Goal: Information Seeking & Learning: Find specific fact

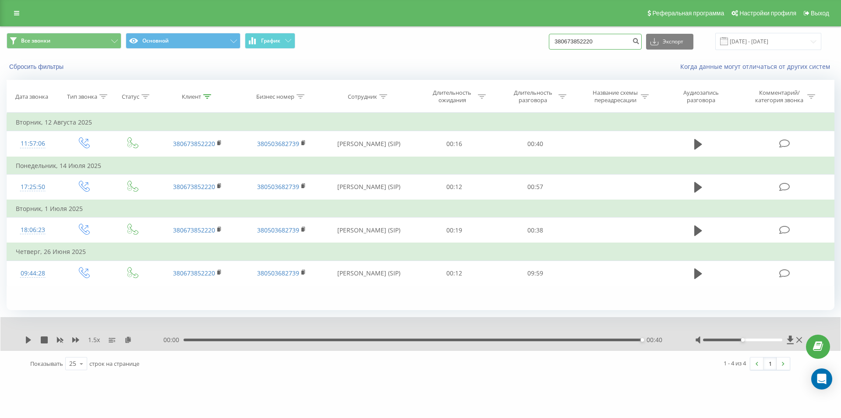
drag, startPoint x: 608, startPoint y: 44, endPoint x: 405, endPoint y: 58, distance: 203.4
click at [411, 58] on div "Все звонки Основной График 380673852220 Экспорт .csv .xls .xlsx 19.05.2025 - 19…" at bounding box center [420, 52] width 841 height 50
paste input "939349108"
type input "380939349108"
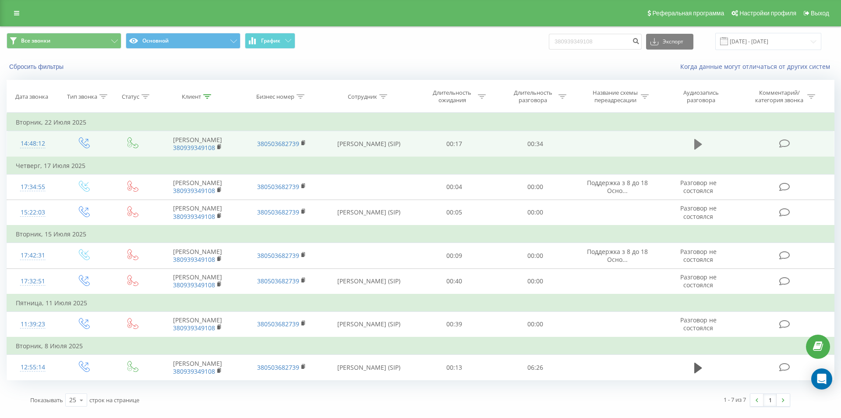
click at [697, 144] on icon at bounding box center [699, 144] width 8 height 11
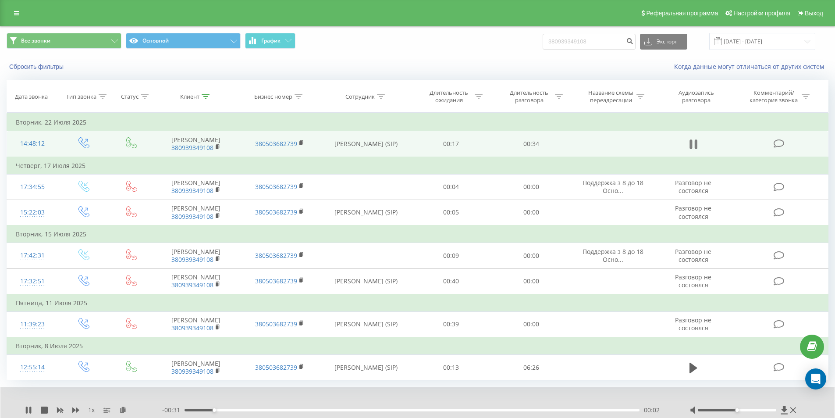
click at [691, 143] on icon at bounding box center [690, 144] width 3 height 10
click at [30, 403] on div "1 x - 00:31 00:02 00:02" at bounding box center [417, 404] width 834 height 34
click at [25, 409] on div "1 x - 00:31 00:02 00:02" at bounding box center [417, 404] width 834 height 34
click at [28, 409] on icon at bounding box center [28, 409] width 5 height 7
click at [76, 408] on icon at bounding box center [75, 409] width 7 height 5
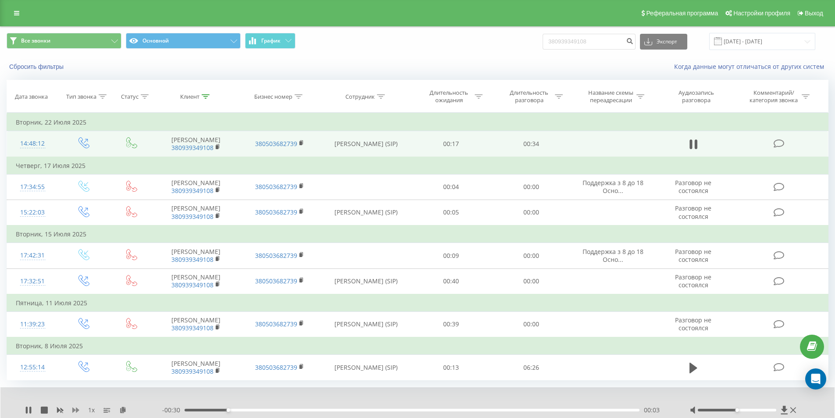
click at [76, 408] on icon at bounding box center [75, 409] width 7 height 5
click at [128, 408] on icon at bounding box center [127, 409] width 7 height 6
click at [28, 408] on icon at bounding box center [28, 409] width 7 height 7
drag, startPoint x: 597, startPoint y: 41, endPoint x: 411, endPoint y: 49, distance: 186.4
click at [422, 50] on div "Все звонки Основной График 380939349108 Экспорт .csv .xls .xlsx 19.05.2025 - 19…" at bounding box center [418, 41] width 822 height 17
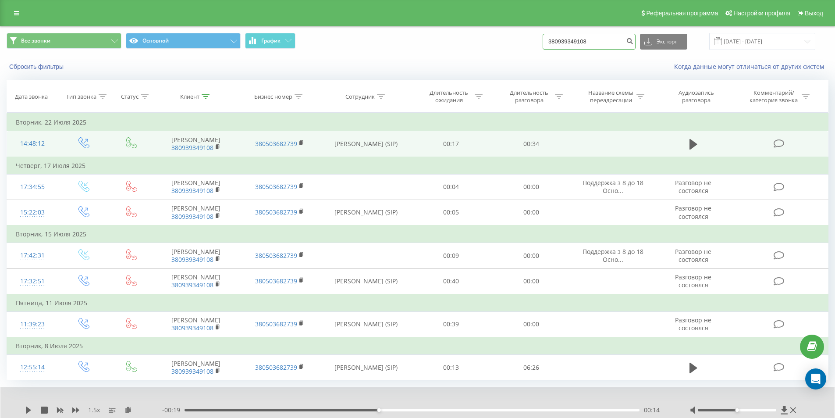
paste input "674137067"
type input "380674137067"
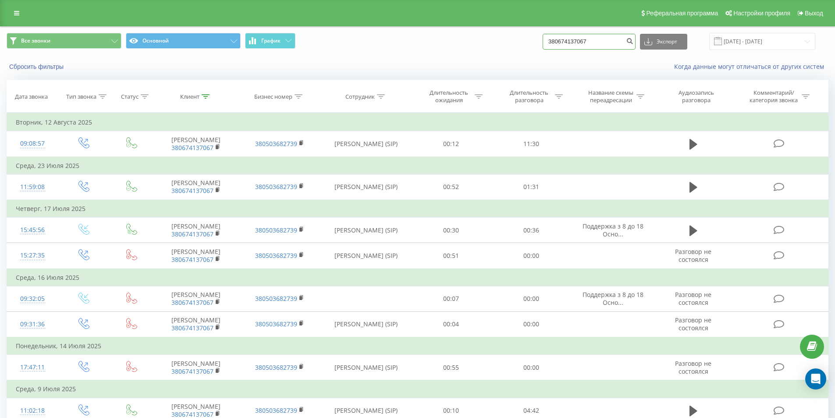
drag, startPoint x: 593, startPoint y: 42, endPoint x: 440, endPoint y: 50, distance: 153.6
click at [481, 49] on div "Все звонки Основной График 380674137067 Экспорт .csv .xls .xlsx 19.05.2025 - 19…" at bounding box center [418, 41] width 822 height 17
paste input "0680004091"
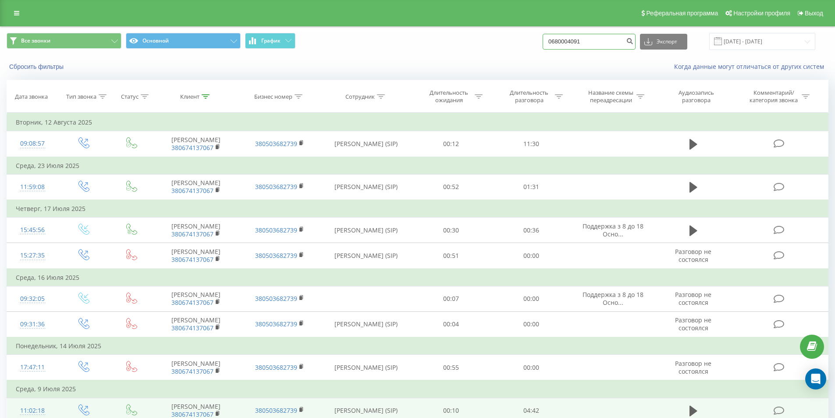
type input "0680004091"
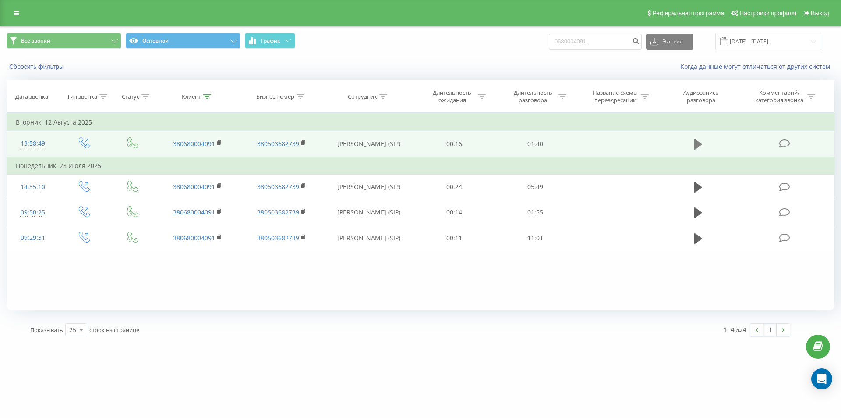
click at [701, 142] on icon at bounding box center [699, 144] width 8 height 12
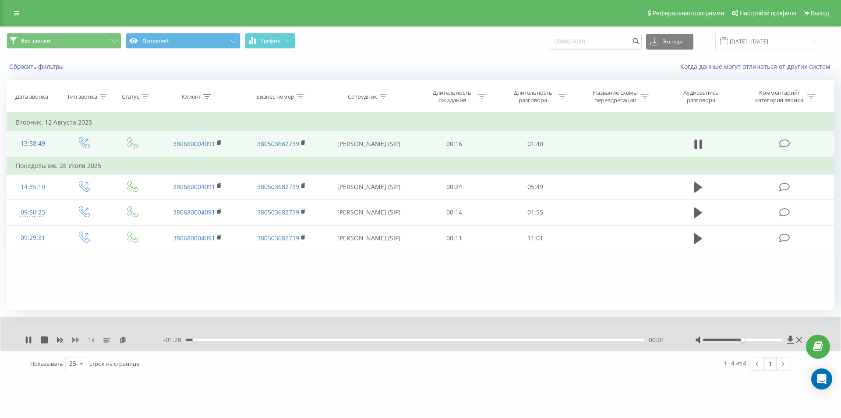
click at [74, 341] on icon at bounding box center [75, 339] width 7 height 5
click at [128, 341] on icon at bounding box center [127, 339] width 7 height 6
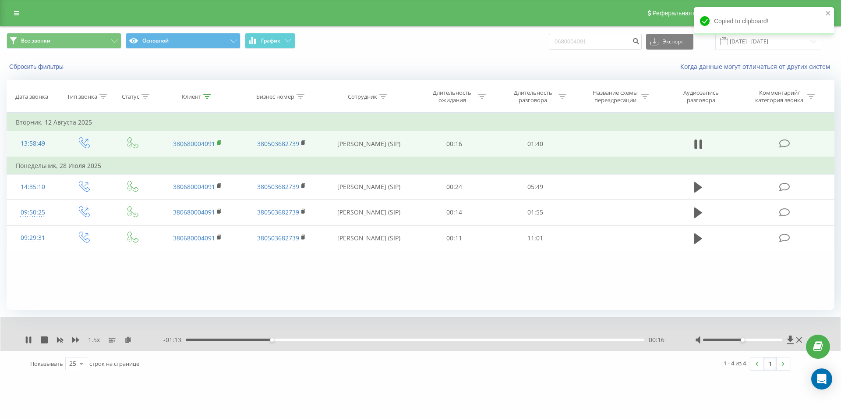
click at [220, 145] on icon at bounding box center [219, 143] width 5 height 6
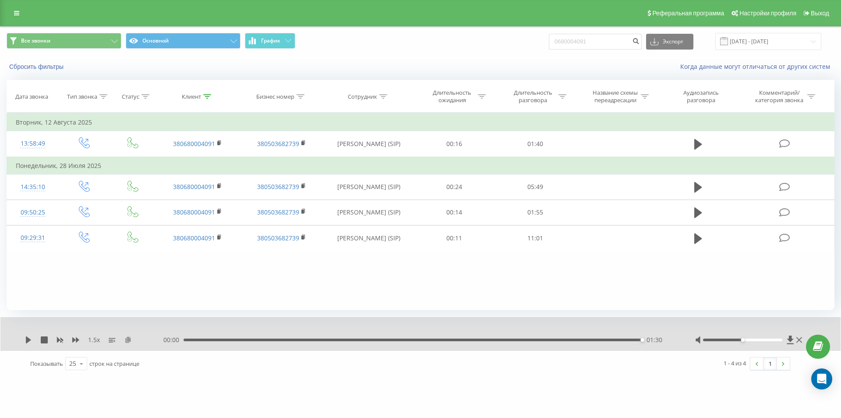
click at [131, 339] on icon at bounding box center [127, 339] width 7 height 6
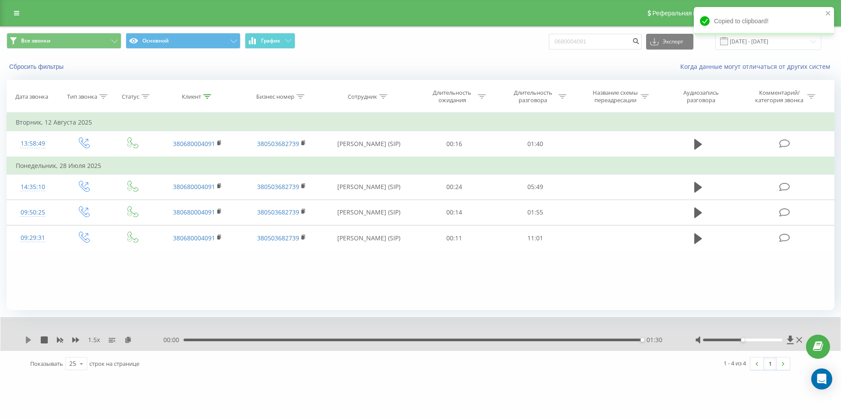
click at [28, 339] on icon at bounding box center [28, 339] width 5 height 7
click at [353, 341] on div "01:30" at bounding box center [413, 339] width 459 height 3
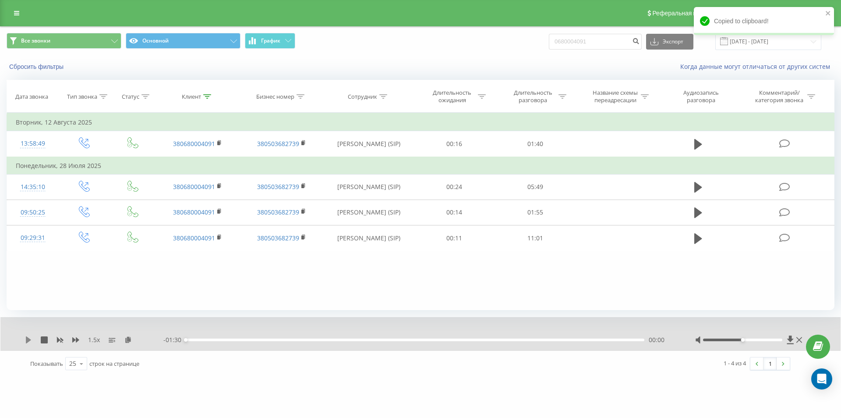
click at [27, 337] on icon at bounding box center [28, 339] width 5 height 7
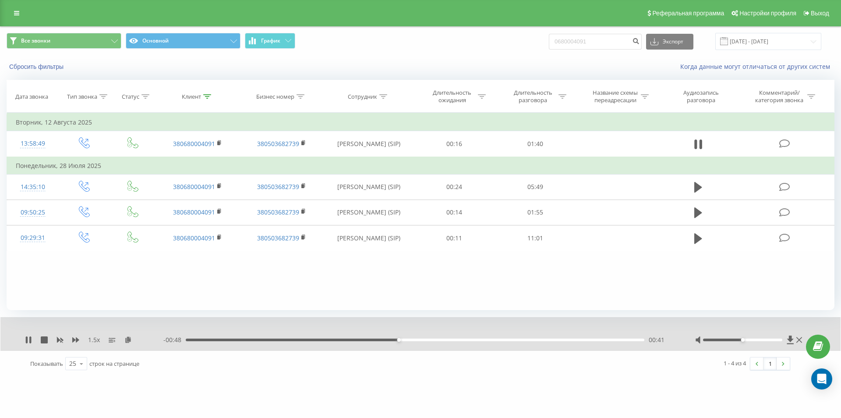
click at [309, 338] on div "- 00:48 00:41 00:41" at bounding box center [418, 339] width 510 height 9
click at [309, 339] on div "00:42" at bounding box center [415, 339] width 459 height 3
click at [135, 295] on div "Фильтровать по условию Равно Введите значение Отмена OK Фильтровать по условию …" at bounding box center [421, 211] width 828 height 197
click at [196, 289] on div "Фильтровать по условию Равно Введите значение Отмена OK Фильтровать по условию …" at bounding box center [421, 211] width 828 height 197
click at [210, 288] on div "Фильтровать по условию Равно Введите значение Отмена OK Фильтровать по условию …" at bounding box center [421, 211] width 828 height 197
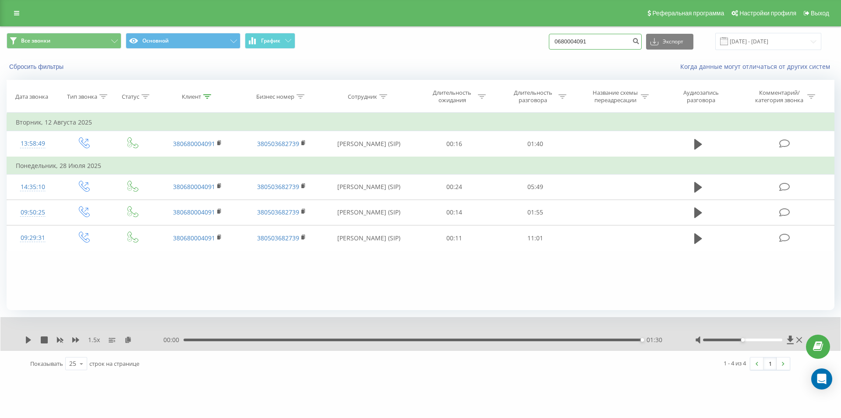
drag, startPoint x: 608, startPoint y: 40, endPoint x: 433, endPoint y: 48, distance: 175.0
click at [440, 49] on div "Все звонки Основной График 0680004091 Экспорт .csv .xls .xlsx 19.05.2025 - 19.0…" at bounding box center [421, 41] width 828 height 17
paste input "38099190604"
type input "380991906041"
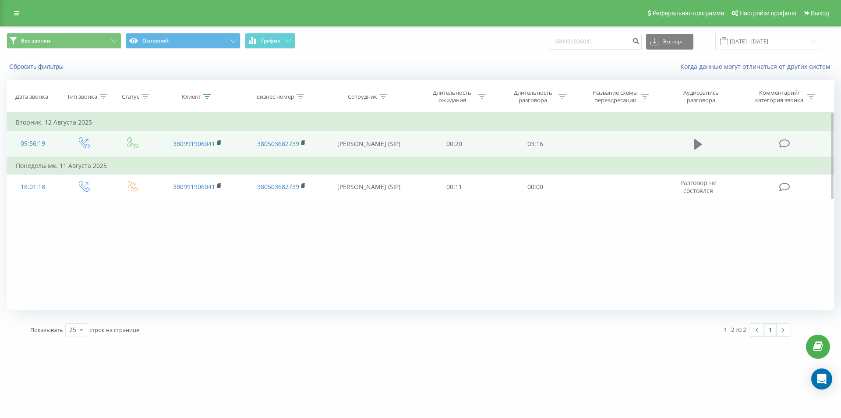
click at [700, 143] on icon at bounding box center [699, 144] width 8 height 11
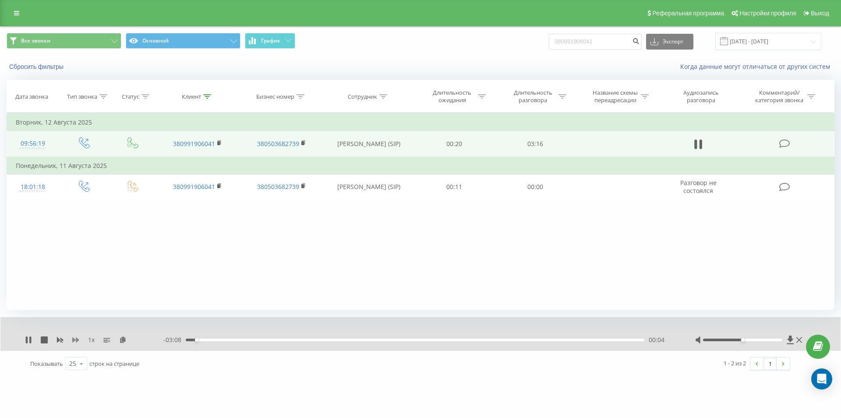
click at [75, 341] on icon at bounding box center [75, 339] width 7 height 7
click at [129, 338] on icon at bounding box center [127, 339] width 7 height 6
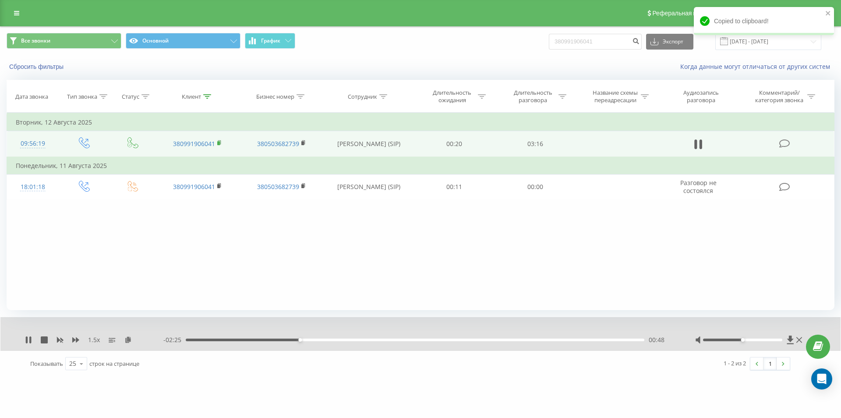
click at [220, 142] on icon at bounding box center [219, 142] width 3 height 4
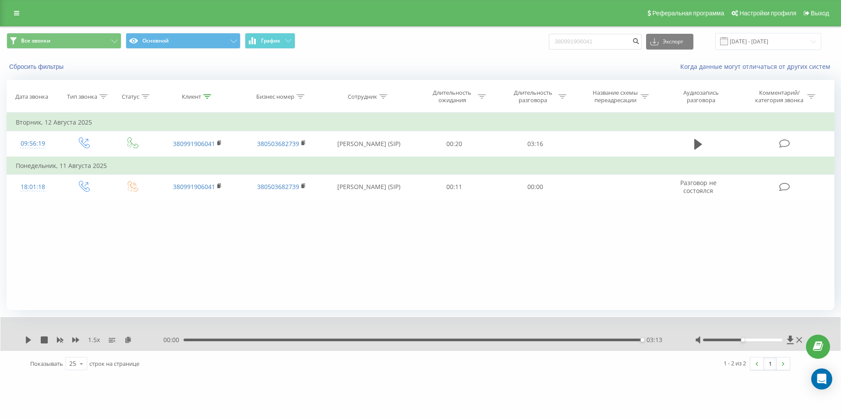
click at [596, 341] on div "03:13" at bounding box center [413, 339] width 459 height 3
click at [28, 338] on icon at bounding box center [28, 339] width 5 height 7
click at [568, 341] on div "03:11" at bounding box center [415, 339] width 459 height 3
click at [576, 340] on div "02:44" at bounding box center [415, 339] width 459 height 3
click at [575, 339] on div "02:52" at bounding box center [415, 339] width 459 height 3
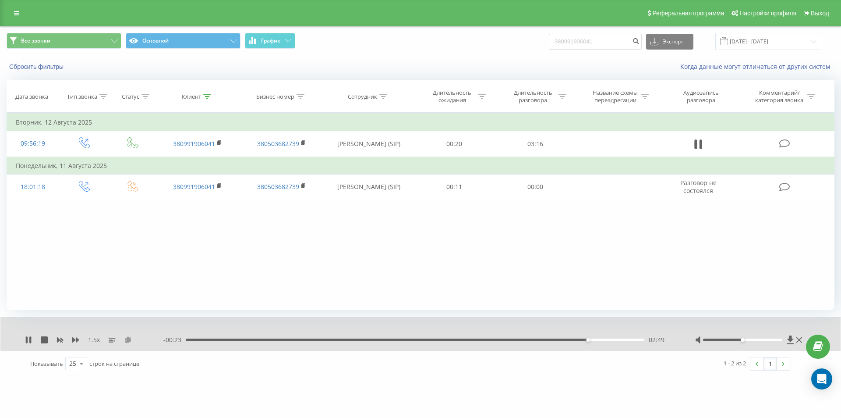
click at [128, 337] on icon at bounding box center [127, 339] width 7 height 6
click at [454, 339] on div "01:54" at bounding box center [415, 339] width 459 height 3
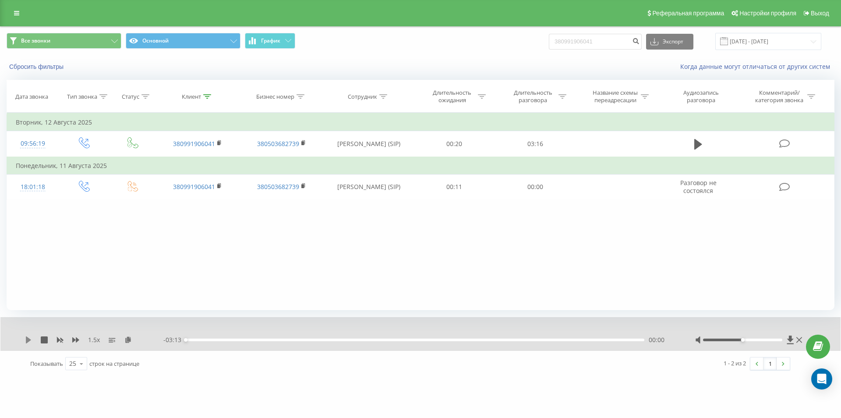
click at [29, 340] on icon at bounding box center [28, 339] width 5 height 7
click at [74, 341] on icon at bounding box center [75, 339] width 7 height 7
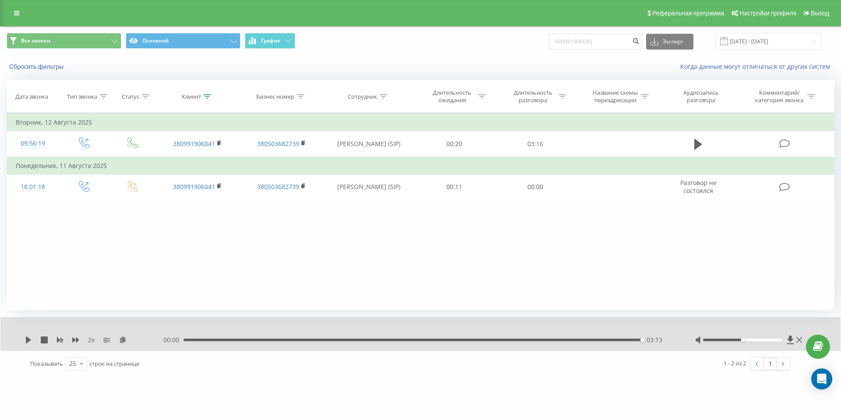
click at [196, 237] on div "Фильтровать по условию Равно Введите значение Отмена OK Фильтровать по условию …" at bounding box center [421, 211] width 828 height 197
drag, startPoint x: 604, startPoint y: 40, endPoint x: 430, endPoint y: 48, distance: 174.6
click at [433, 48] on div "Все звонки Основной График 380991906041 Экспорт .csv .xls .xlsx 19.05.2025 - 19…" at bounding box center [421, 41] width 828 height 17
paste input "88048950"
type input "380988048950"
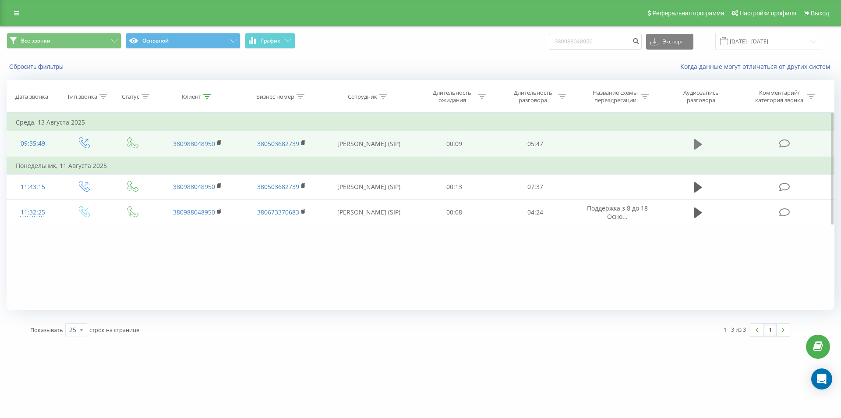
click at [693, 143] on button at bounding box center [698, 144] width 13 height 13
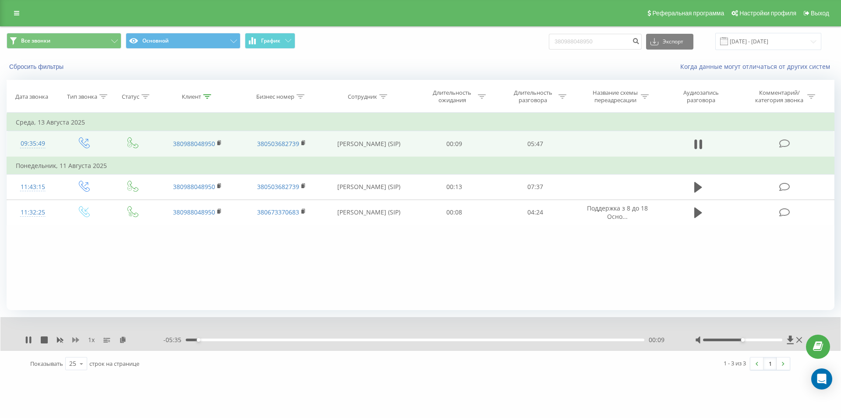
click at [77, 338] on icon at bounding box center [75, 339] width 7 height 5
click at [121, 342] on icon at bounding box center [122, 339] width 7 height 6
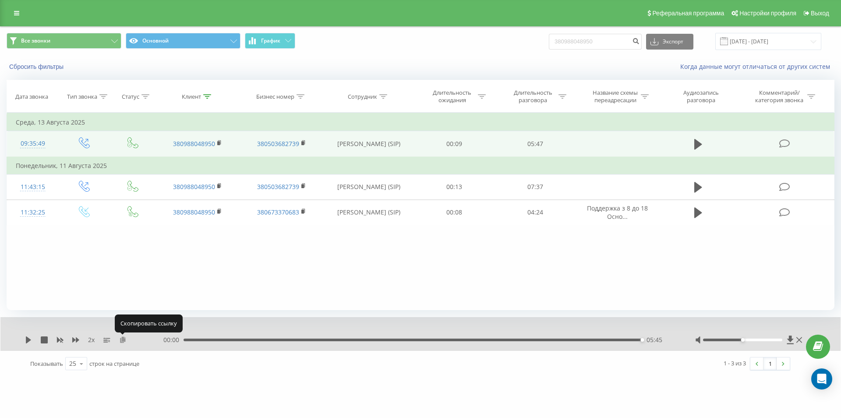
click at [124, 338] on icon at bounding box center [122, 339] width 7 height 6
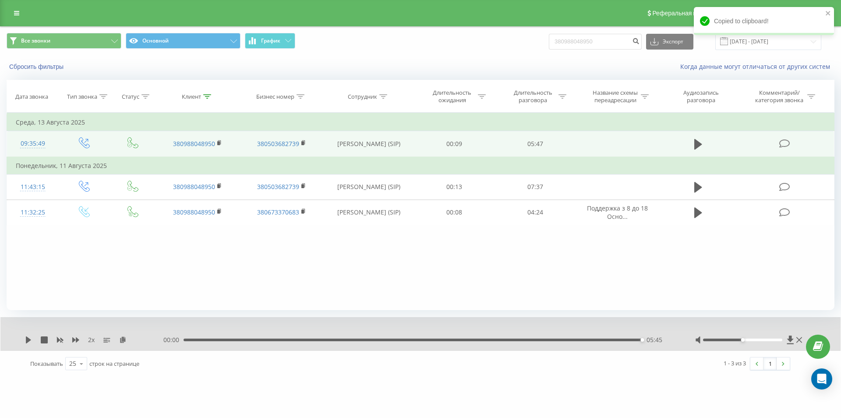
click at [532, 339] on div "05:45" at bounding box center [413, 339] width 459 height 3
click at [28, 340] on icon at bounding box center [28, 339] width 5 height 7
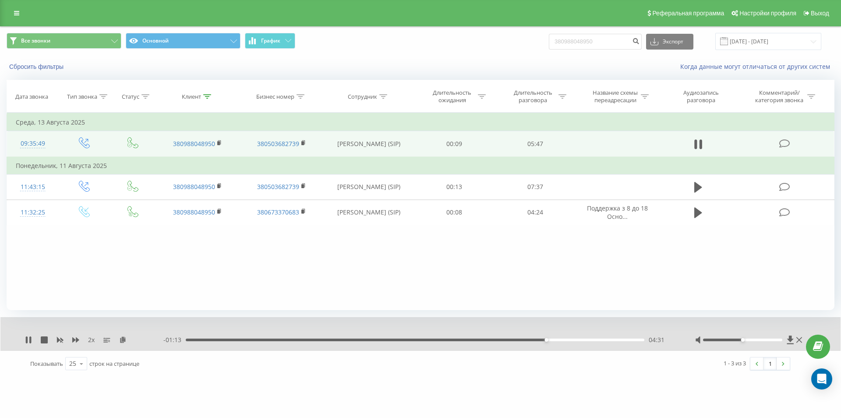
click at [538, 339] on div "04:31" at bounding box center [415, 339] width 459 height 3
click at [29, 340] on icon at bounding box center [28, 339] width 7 height 7
click at [29, 340] on icon at bounding box center [28, 339] width 5 height 7
drag, startPoint x: 606, startPoint y: 40, endPoint x: 439, endPoint y: 54, distance: 167.6
click at [449, 53] on div "Все звонки Основной График 380988048950 Экспорт .csv .xls .xlsx 19.05.2025 - 19…" at bounding box center [420, 41] width 841 height 29
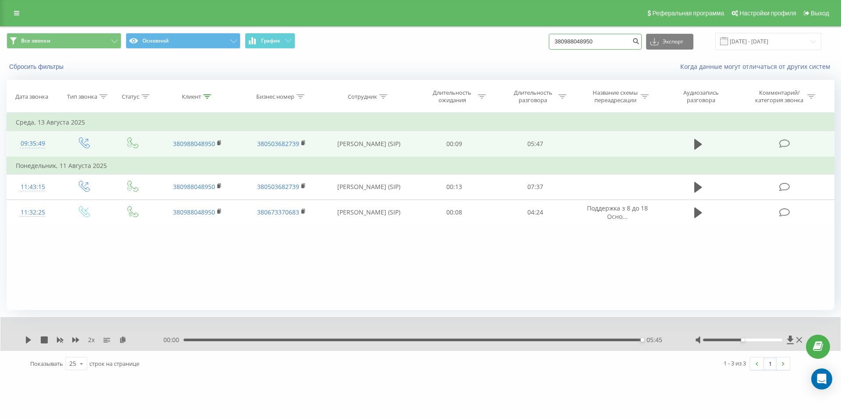
paste input "75406637"
type input "380975406637"
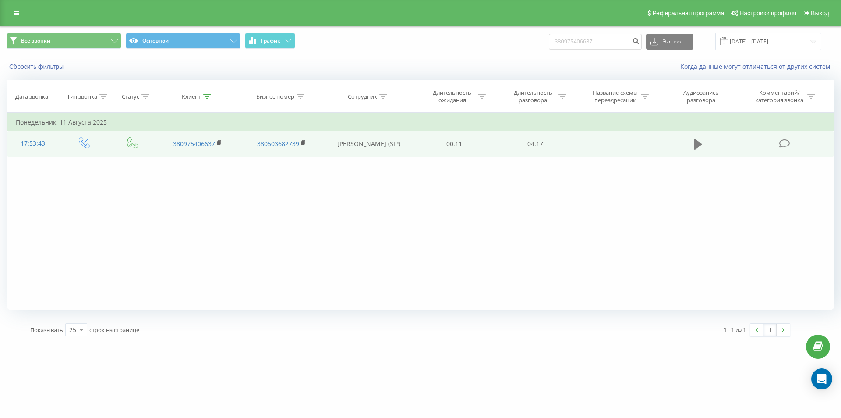
click at [693, 141] on button at bounding box center [698, 144] width 13 height 13
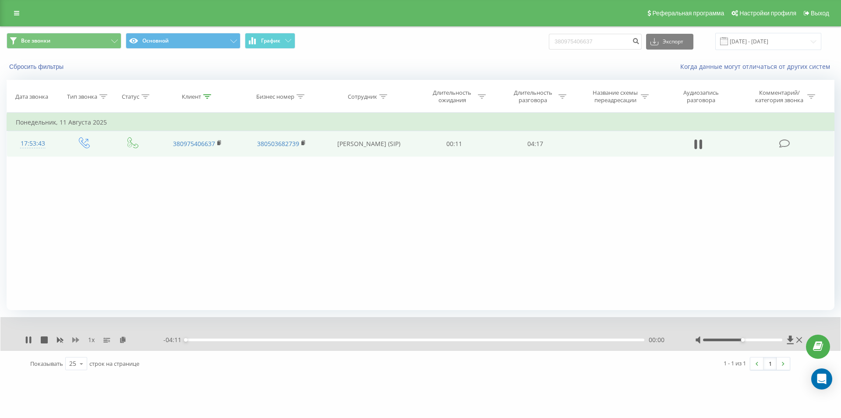
click at [74, 338] on icon at bounding box center [75, 339] width 7 height 7
click at [511, 341] on div "00:20" at bounding box center [415, 339] width 459 height 3
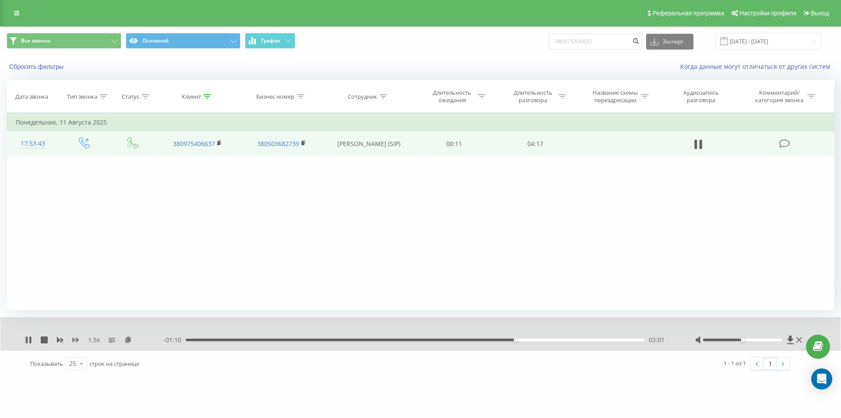
click at [74, 337] on icon at bounding box center [75, 339] width 7 height 7
click at [124, 340] on icon at bounding box center [122, 339] width 7 height 6
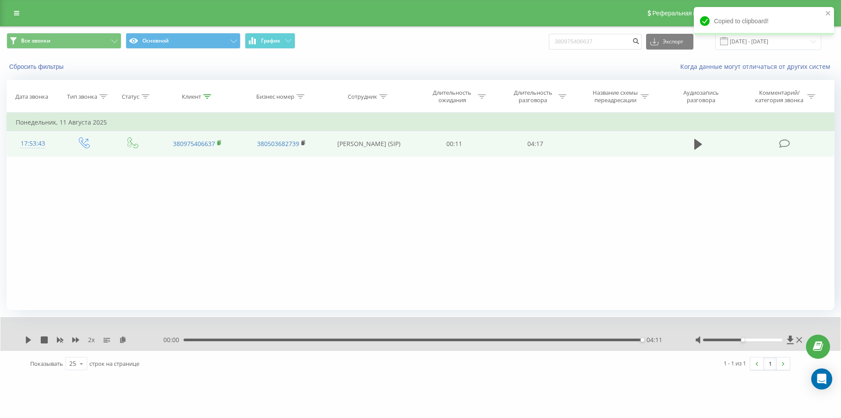
click at [219, 144] on rect at bounding box center [218, 143] width 3 height 4
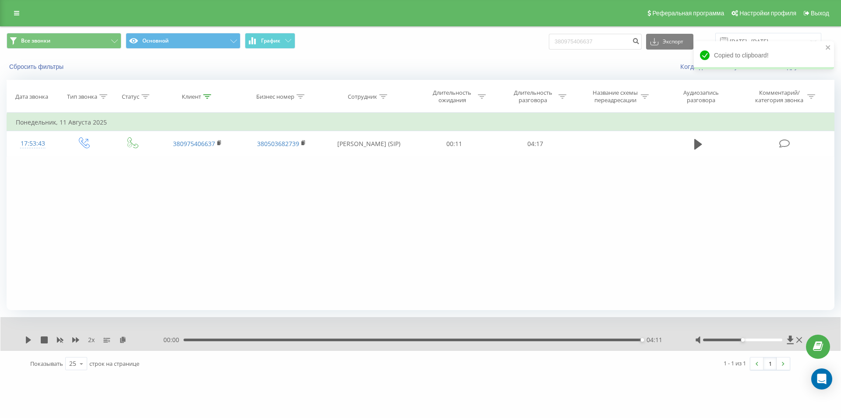
click at [194, 337] on div "00:00 04:11 04:11" at bounding box center [418, 339] width 510 height 9
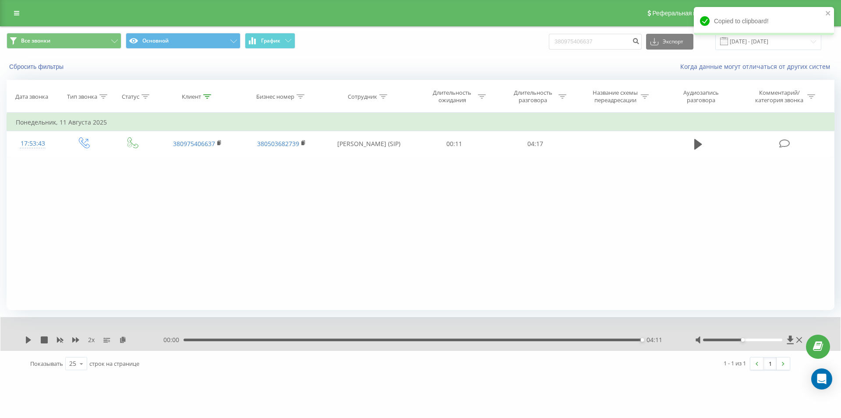
click at [192, 341] on div "04:11" at bounding box center [413, 339] width 459 height 3
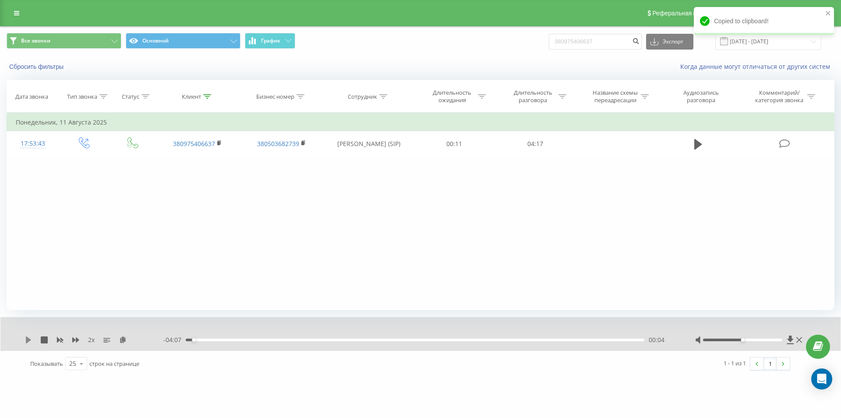
click at [29, 338] on icon at bounding box center [28, 339] width 7 height 7
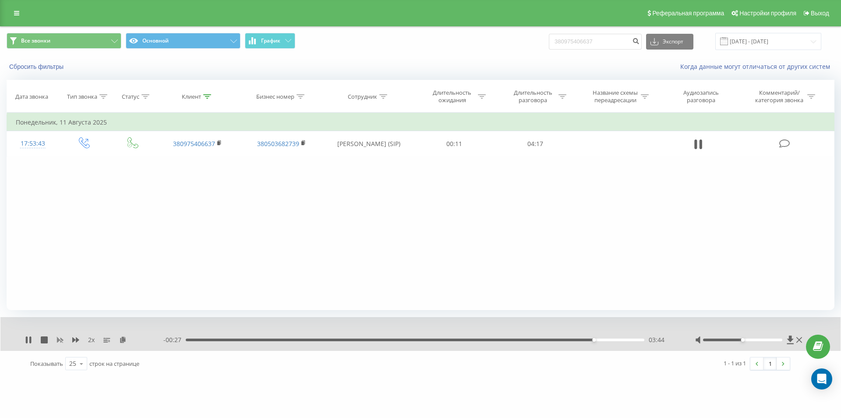
click at [57, 341] on icon at bounding box center [60, 339] width 7 height 5
click at [76, 337] on icon at bounding box center [75, 339] width 7 height 7
click at [626, 340] on div "04:08" at bounding box center [415, 339] width 459 height 3
click at [621, 339] on div "03:59" at bounding box center [415, 339] width 459 height 3
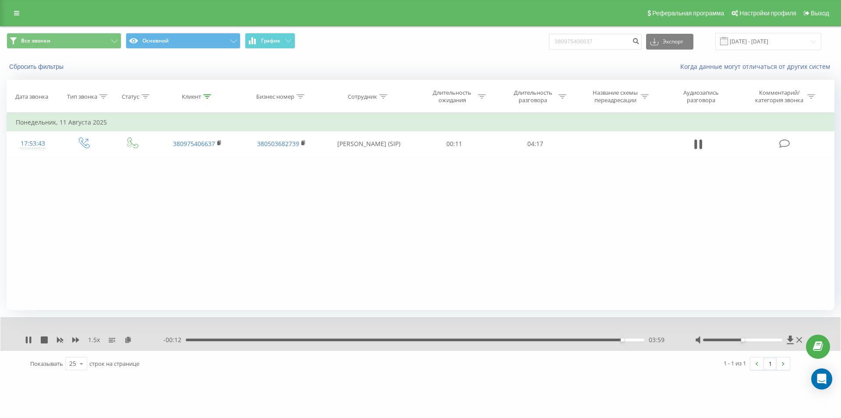
click at [613, 340] on div "03:59" at bounding box center [415, 339] width 459 height 3
click at [605, 339] on div "03:58" at bounding box center [415, 339] width 459 height 3
drag, startPoint x: 618, startPoint y: 39, endPoint x: 386, endPoint y: 50, distance: 232.1
click at [422, 47] on div "Все звонки Основной График 380975406637 Экспорт .csv .xls .xlsx 19.05.2025 - 19…" at bounding box center [421, 41] width 828 height 17
paste input "689851121"
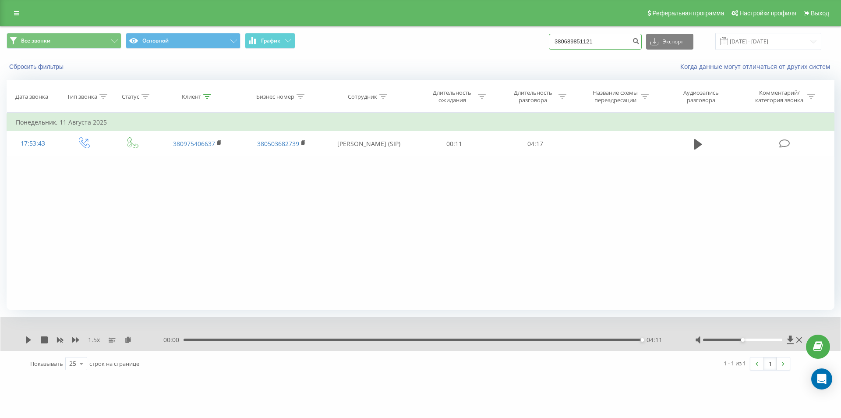
type input "380689851121"
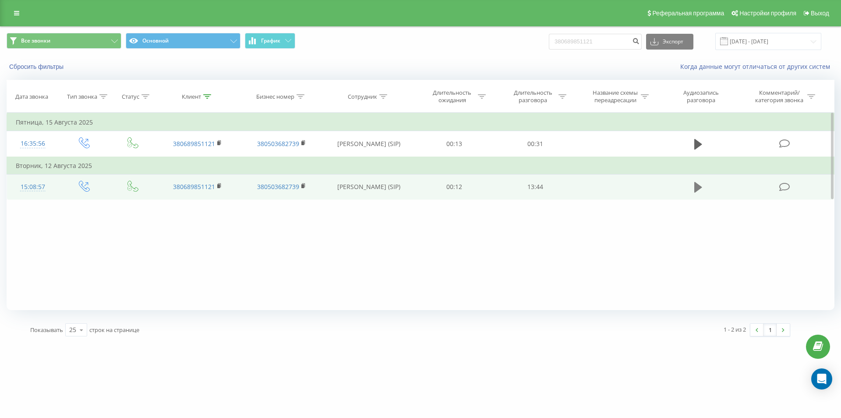
click at [699, 184] on icon at bounding box center [699, 187] width 8 height 12
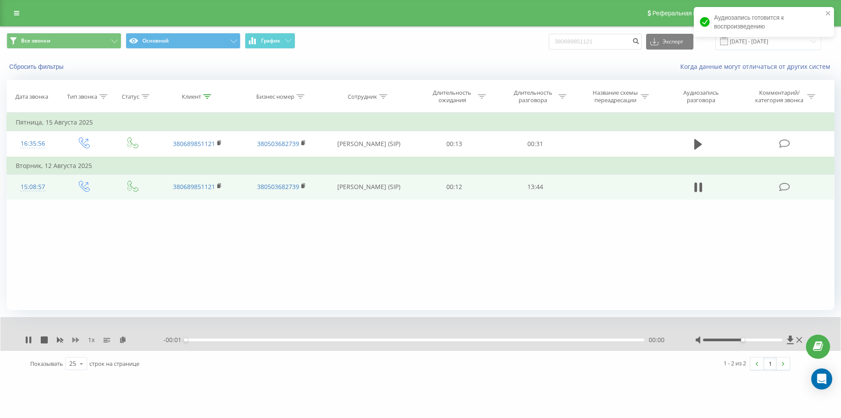
click at [74, 341] on icon at bounding box center [75, 339] width 7 height 5
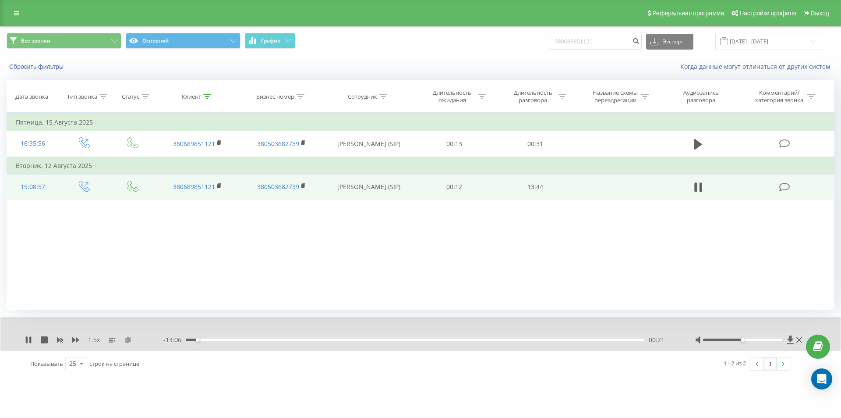
click at [131, 340] on icon at bounding box center [127, 339] width 7 height 6
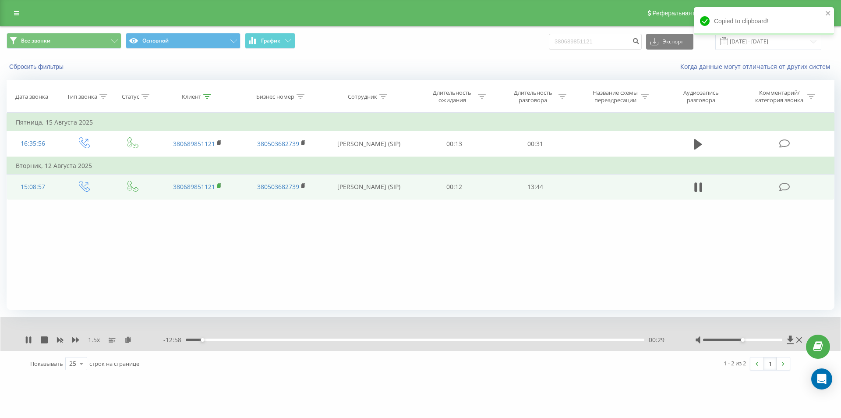
click at [220, 185] on rect at bounding box center [218, 186] width 3 height 4
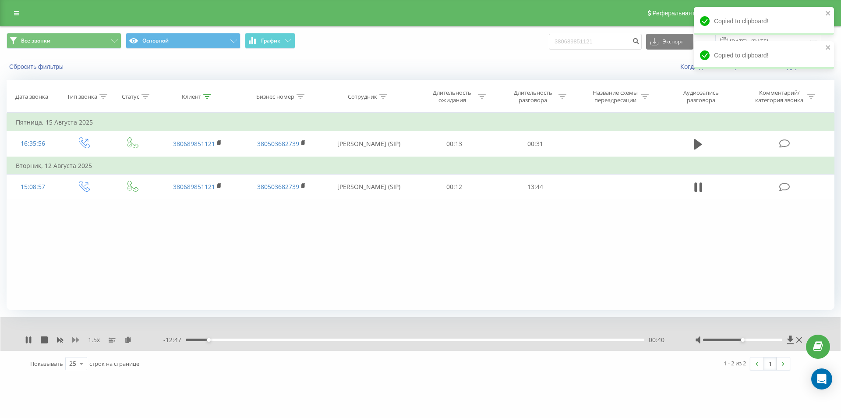
click at [77, 338] on icon at bounding box center [75, 339] width 7 height 5
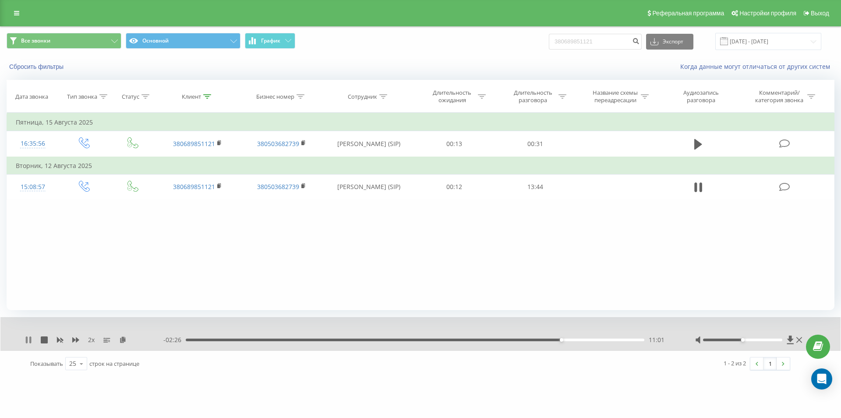
click at [27, 340] on icon at bounding box center [27, 339] width 2 height 7
click at [31, 341] on icon at bounding box center [28, 339] width 7 height 7
click at [282, 340] on div "13:27" at bounding box center [413, 339] width 459 height 3
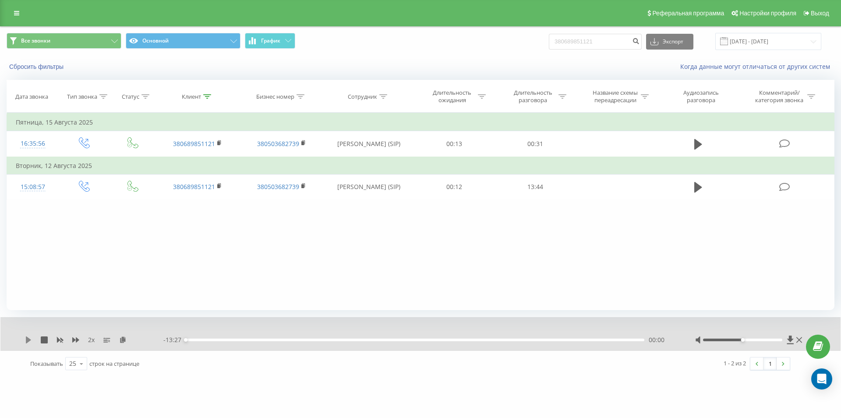
click at [26, 341] on icon at bounding box center [28, 339] width 5 height 7
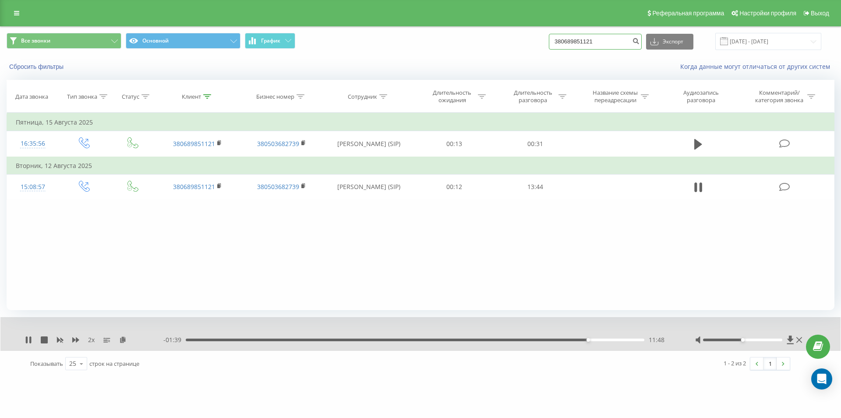
drag, startPoint x: 610, startPoint y: 44, endPoint x: 419, endPoint y: 45, distance: 191.5
click at [429, 45] on div "Все звонки Основной График 380689851121 Экспорт .csv .xls .xlsx 19.05.2025 - 19…" at bounding box center [421, 41] width 828 height 17
paste input "985757874"
type input "380985757874"
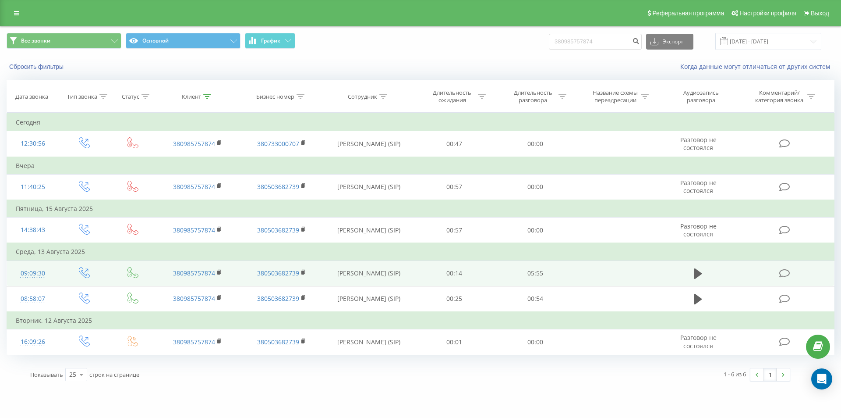
click at [691, 273] on td at bounding box center [699, 272] width 78 height 25
click at [695, 271] on icon at bounding box center [699, 273] width 8 height 11
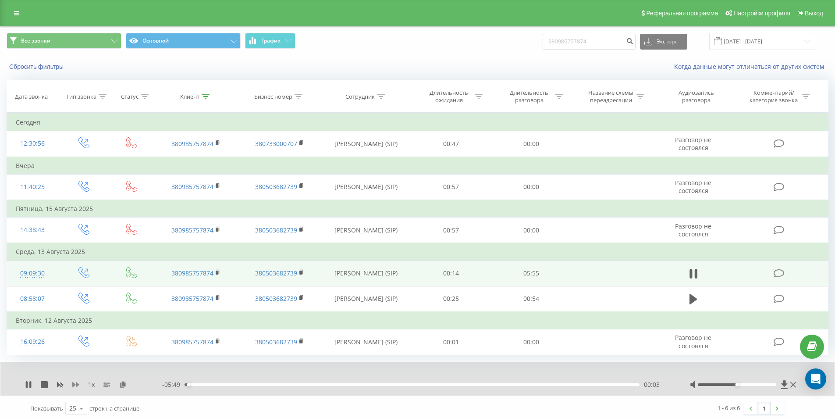
click at [73, 384] on icon at bounding box center [75, 384] width 7 height 5
click at [218, 272] on rect at bounding box center [217, 272] width 3 height 4
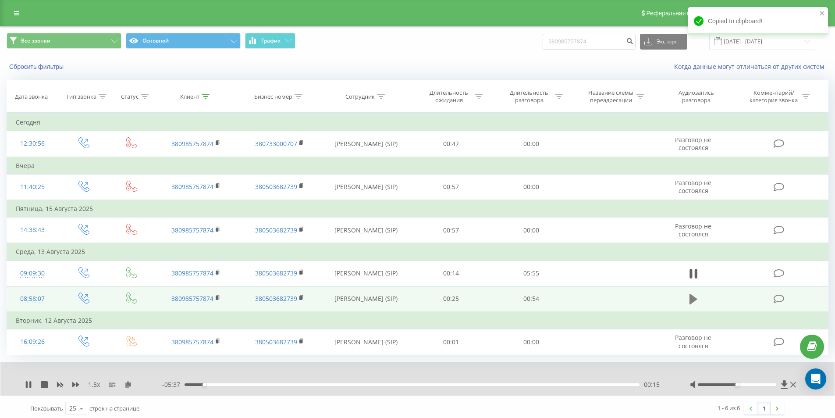
click at [694, 298] on icon at bounding box center [693, 299] width 8 height 11
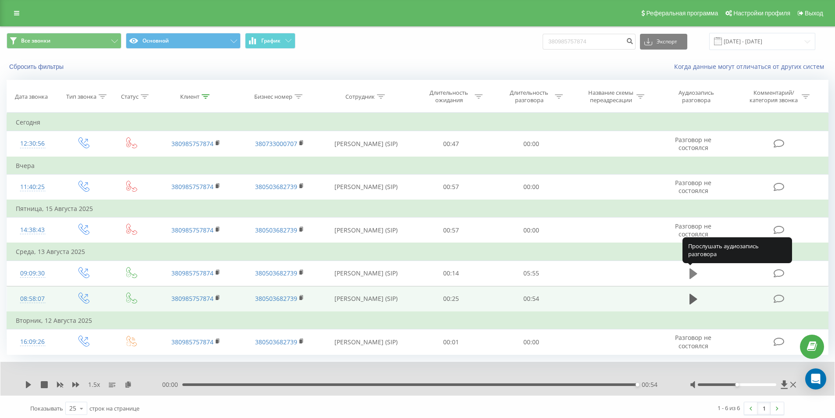
click at [692, 273] on icon at bounding box center [693, 273] width 8 height 11
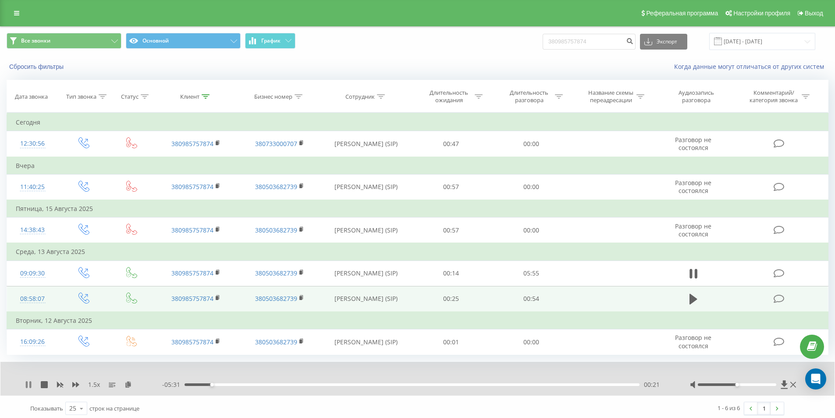
click at [28, 385] on icon at bounding box center [28, 384] width 7 height 7
drag, startPoint x: 195, startPoint y: 383, endPoint x: 190, endPoint y: 385, distance: 5.0
click at [190, 385] on div "00:04" at bounding box center [411, 384] width 455 height 3
click at [27, 383] on icon at bounding box center [28, 384] width 5 height 7
click at [129, 384] on icon at bounding box center [127, 384] width 7 height 6
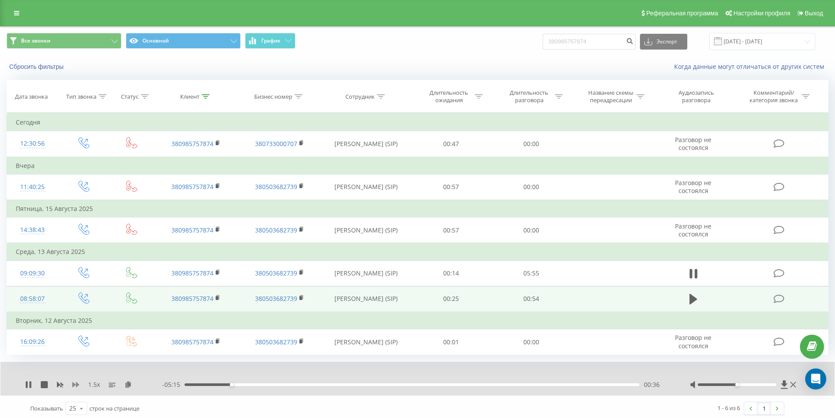
click at [75, 383] on icon at bounding box center [75, 384] width 7 height 7
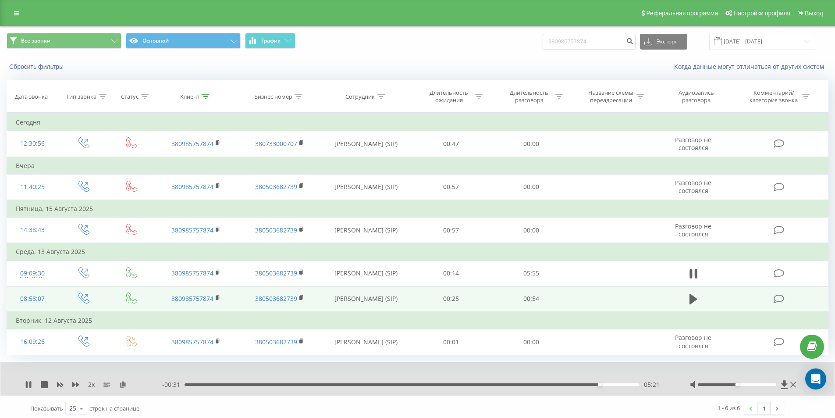
click at [576, 384] on div "05:21" at bounding box center [411, 384] width 455 height 3
click at [60, 384] on rect at bounding box center [60, 384] width 7 height 7
click at [75, 384] on icon at bounding box center [75, 384] width 7 height 7
click at [28, 384] on icon at bounding box center [28, 384] width 7 height 7
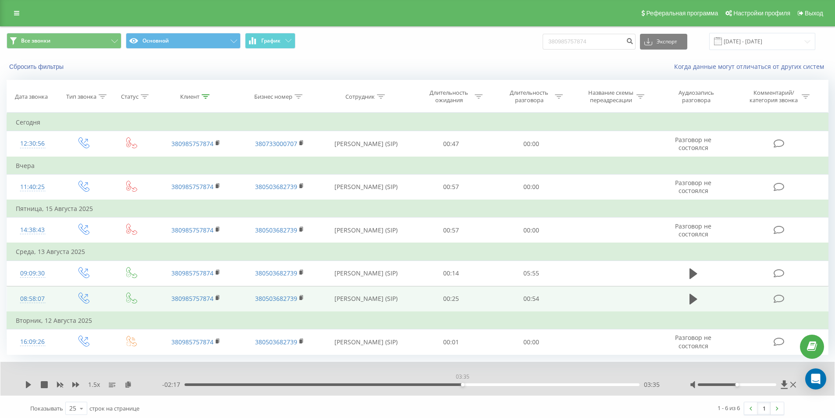
click at [462, 384] on div "03:35" at bounding box center [411, 384] width 455 height 3
click at [25, 382] on icon at bounding box center [28, 384] width 7 height 7
click at [542, 383] on div "04:38" at bounding box center [411, 384] width 455 height 3
click at [28, 383] on icon at bounding box center [28, 384] width 5 height 7
drag, startPoint x: 603, startPoint y: 37, endPoint x: 417, endPoint y: 57, distance: 187.4
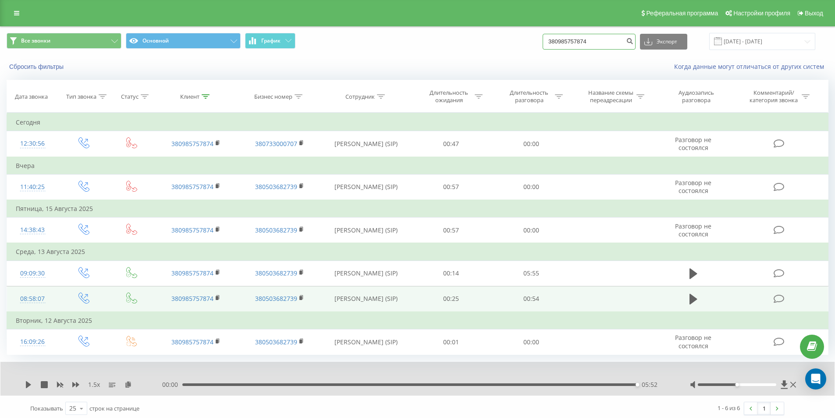
click at [443, 55] on div "Все звонки Основной График 380985757874 Экспорт .csv .xls .xlsx 19.05.2025 - 19…" at bounding box center [417, 41] width 834 height 29
paste input "67716019"
type input "380967716019"
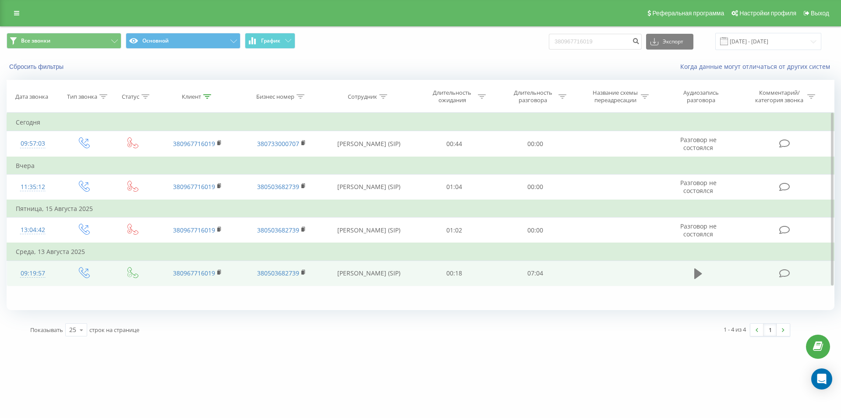
click at [695, 271] on icon at bounding box center [699, 273] width 8 height 12
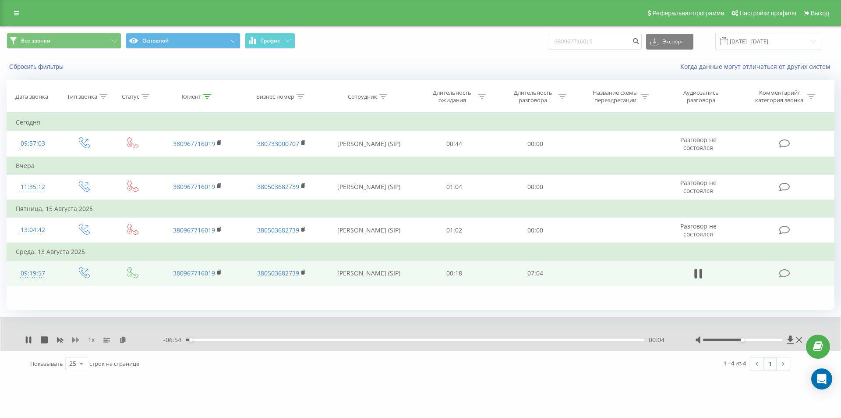
click at [74, 341] on icon at bounding box center [75, 339] width 7 height 5
click at [75, 338] on icon at bounding box center [75, 339] width 7 height 7
click at [122, 340] on icon at bounding box center [122, 339] width 7 height 6
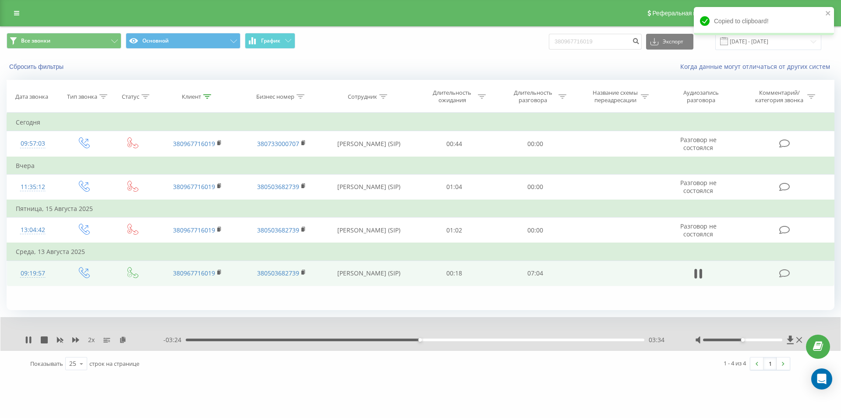
click at [378, 338] on div "03:34" at bounding box center [415, 339] width 459 height 3
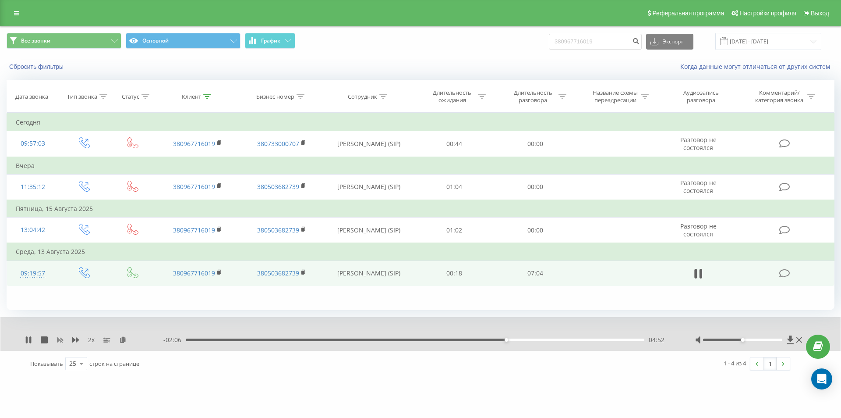
click at [58, 343] on icon at bounding box center [60, 339] width 7 height 7
click at [74, 343] on icon at bounding box center [75, 339] width 7 height 7
click at [607, 340] on div "06:26" at bounding box center [415, 339] width 459 height 3
click at [29, 339] on icon at bounding box center [28, 339] width 5 height 7
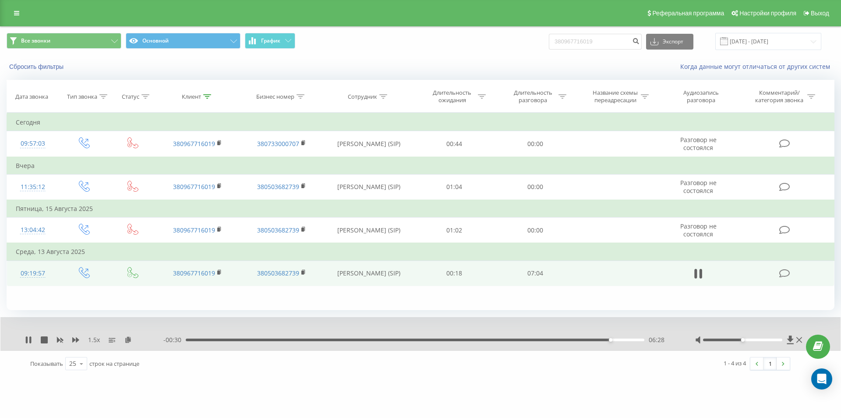
click at [595, 340] on div "06:28" at bounding box center [415, 339] width 459 height 3
click at [587, 337] on div "- 00:42 06:16 06:16" at bounding box center [418, 339] width 510 height 9
click at [585, 340] on div "06:05" at bounding box center [415, 339] width 459 height 3
click at [578, 341] on div "05:58" at bounding box center [415, 339] width 459 height 3
drag, startPoint x: 610, startPoint y: 42, endPoint x: 422, endPoint y: 52, distance: 187.8
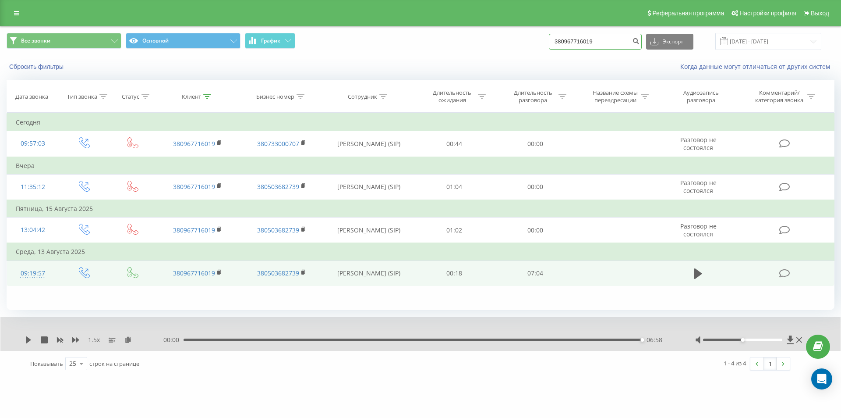
click at [457, 51] on div "Все звонки Основной График 380967716019 Экспорт .csv .xls .xlsx 19.05.2025 - 19…" at bounding box center [420, 41] width 841 height 29
paste input "675406541"
type input "380675406541"
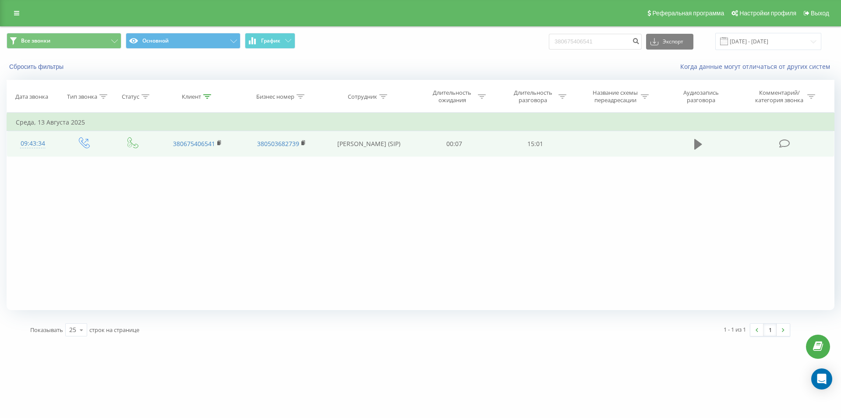
click at [700, 145] on icon at bounding box center [699, 144] width 8 height 11
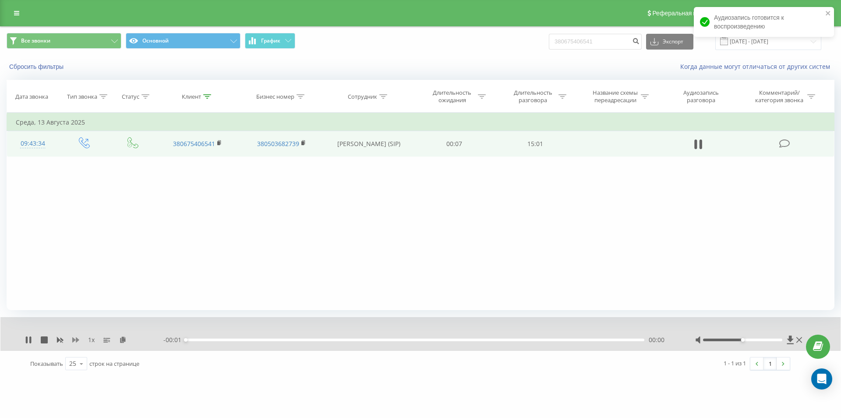
click at [74, 340] on icon at bounding box center [75, 339] width 7 height 5
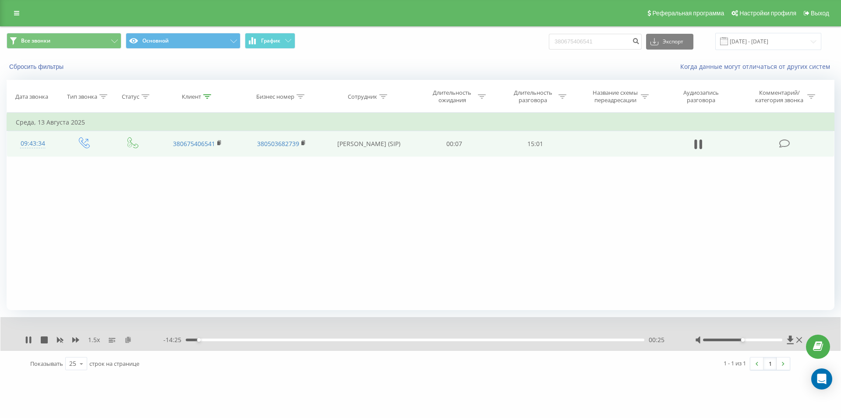
click at [128, 340] on icon at bounding box center [127, 339] width 7 height 6
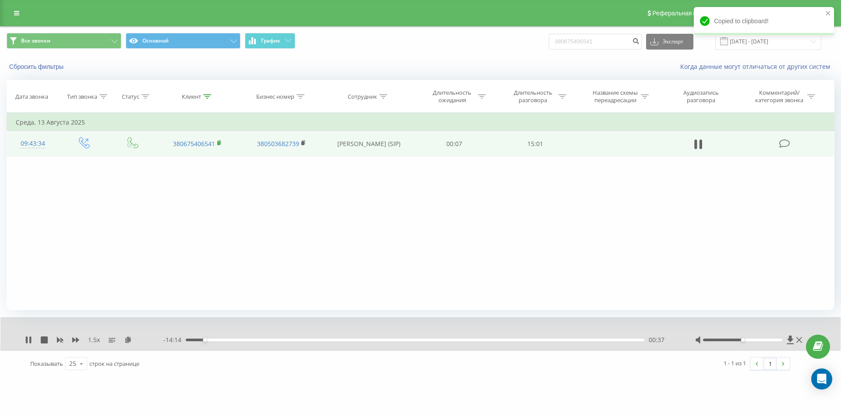
click at [219, 142] on rect at bounding box center [218, 143] width 3 height 4
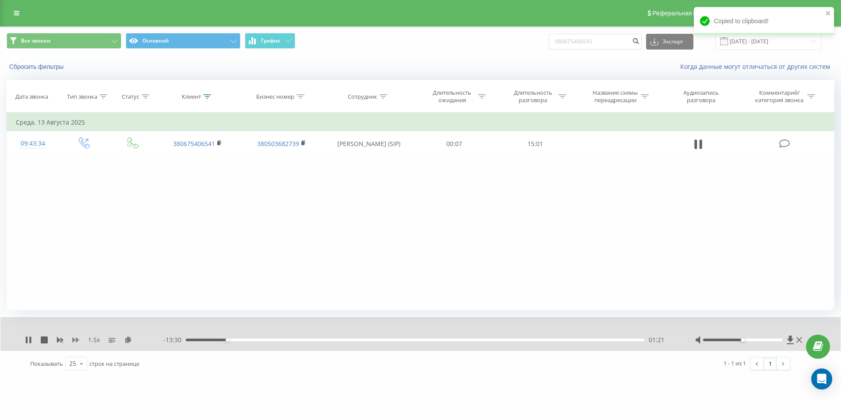
click at [76, 337] on icon at bounding box center [75, 339] width 7 height 7
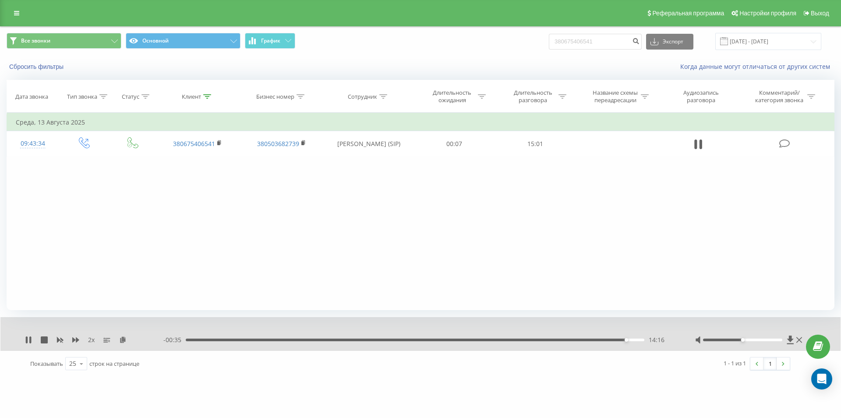
click at [578, 339] on div "14:16" at bounding box center [415, 339] width 459 height 3
click at [569, 341] on div "12:24" at bounding box center [415, 339] width 459 height 3
click at [580, 339] on div "12:28" at bounding box center [415, 339] width 459 height 3
click at [586, 340] on div "12:52" at bounding box center [415, 339] width 459 height 3
click at [625, 341] on div "- 01:38 13:12 13:12" at bounding box center [418, 339] width 510 height 9
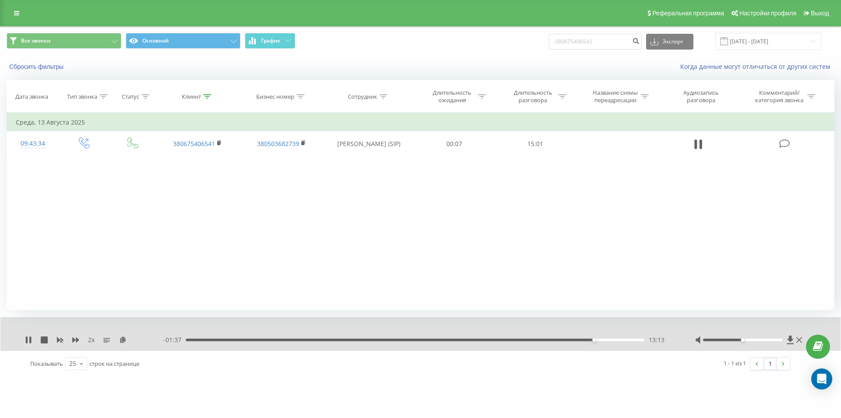
click at [624, 340] on div "13:13" at bounding box center [415, 339] width 459 height 3
click at [522, 340] on div "10:57" at bounding box center [415, 339] width 459 height 3
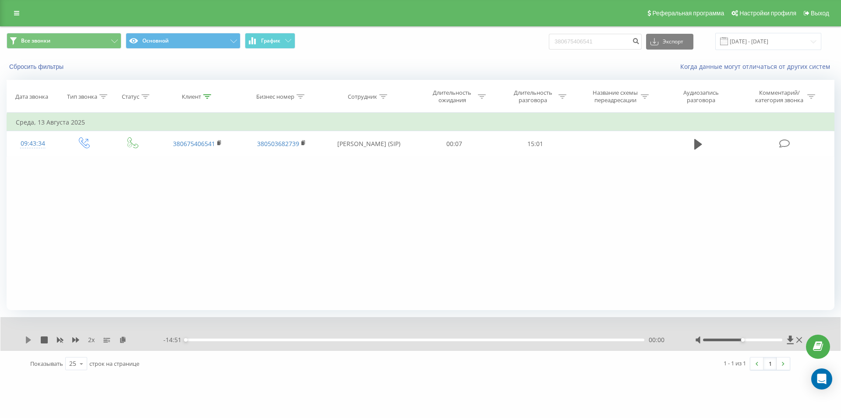
click at [28, 339] on icon at bounding box center [28, 339] width 5 height 7
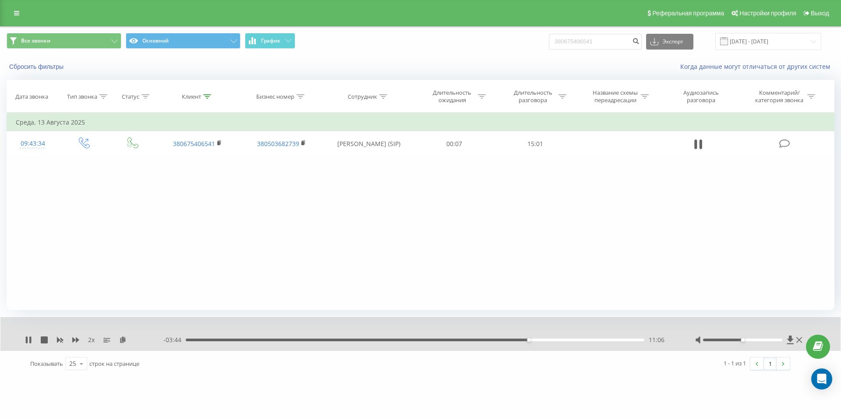
click at [62, 339] on icon at bounding box center [60, 339] width 7 height 5
click at [78, 339] on icon at bounding box center [75, 339] width 7 height 5
click at [26, 339] on icon at bounding box center [27, 339] width 2 height 7
click at [627, 216] on div "Фильтровать по условию Равно Введите значение Отмена OK Фильтровать по условию …" at bounding box center [421, 211] width 828 height 197
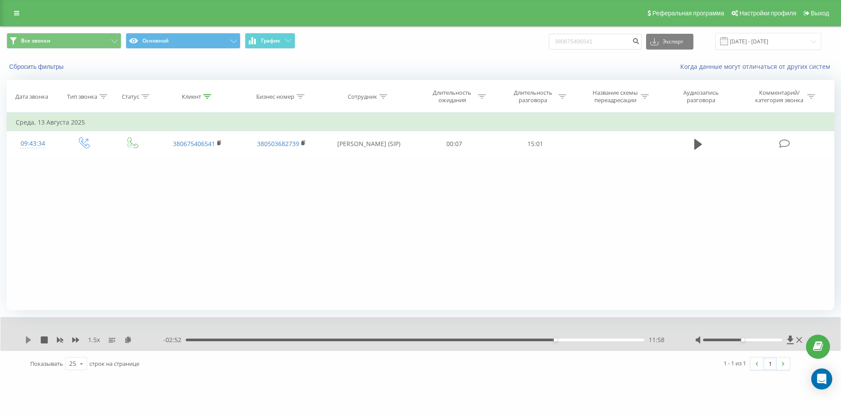
click at [28, 338] on icon at bounding box center [28, 339] width 5 height 7
click at [542, 340] on div "11:31" at bounding box center [415, 339] width 459 height 3
click at [548, 340] on div "11:59" at bounding box center [415, 339] width 459 height 3
click at [60, 341] on icon at bounding box center [60, 339] width 7 height 7
click at [75, 337] on icon at bounding box center [75, 339] width 7 height 7
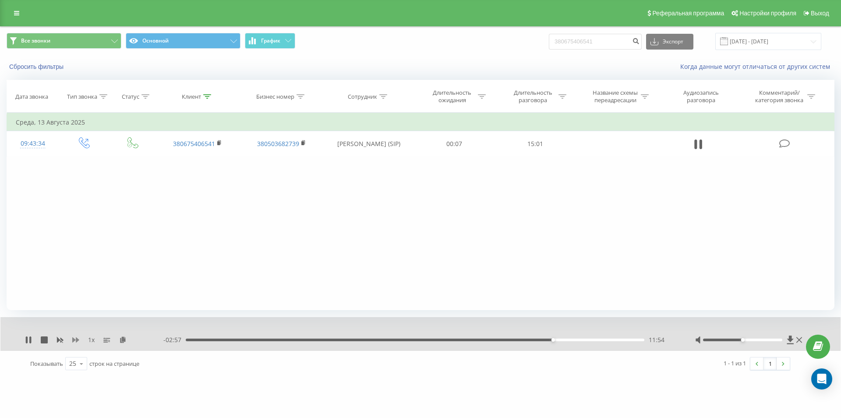
click at [75, 337] on icon at bounding box center [75, 339] width 7 height 7
click at [28, 341] on icon at bounding box center [27, 339] width 2 height 7
